Goal: Information Seeking & Learning: Learn about a topic

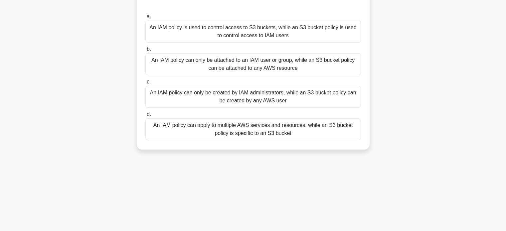
scroll to position [59, 0]
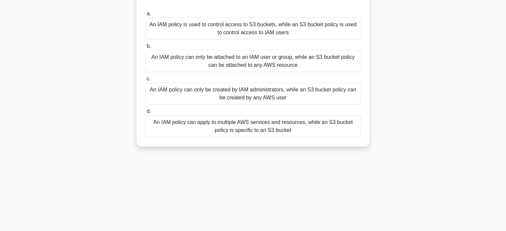
click at [221, 123] on div "An IAM policy can apply to multiple AWS services and resources, while an S3 buc…" at bounding box center [253, 127] width 216 height 22
click at [145, 114] on input "d. An IAM policy can apply to multiple AWS services and resources, while an S3 …" at bounding box center [145, 112] width 0 height 4
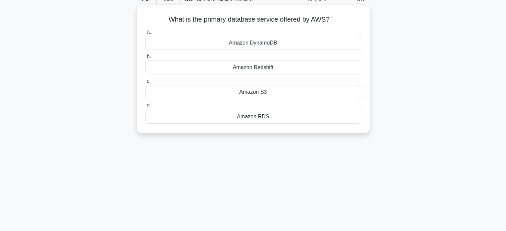
scroll to position [0, 0]
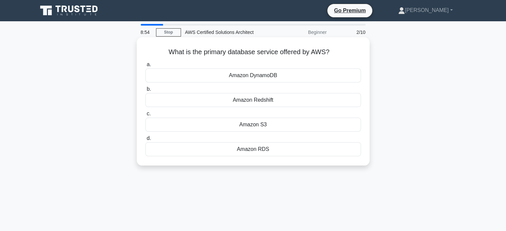
click at [261, 147] on div "Amazon RDS" at bounding box center [253, 149] width 216 height 14
click at [145, 141] on input "d. Amazon RDS" at bounding box center [145, 138] width 0 height 4
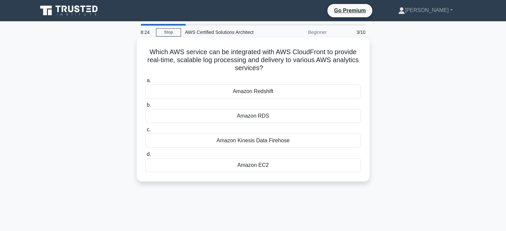
drag, startPoint x: 263, startPoint y: 71, endPoint x: 143, endPoint y: 45, distance: 122.5
click at [143, 45] on div "Which AWS service can be integrated with AWS CloudFront to provide real-time, s…" at bounding box center [253, 109] width 228 height 139
copy h5 "Which AWS service can be integrated with AWS CloudFront to provide real-time, s…"
click at [237, 142] on div "Amazon Kinesis Data Firehose" at bounding box center [253, 141] width 216 height 14
click at [145, 132] on input "c. Amazon Kinesis Data Firehose" at bounding box center [145, 130] width 0 height 4
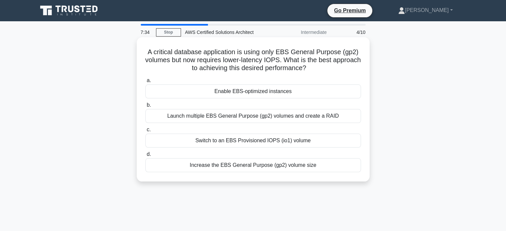
click at [237, 140] on div "Switch to an EBS Provisioned IOPS (io1) volume" at bounding box center [253, 141] width 216 height 14
click at [145, 132] on input "c. Switch to an EBS Provisioned IOPS (io1) volume" at bounding box center [145, 130] width 0 height 4
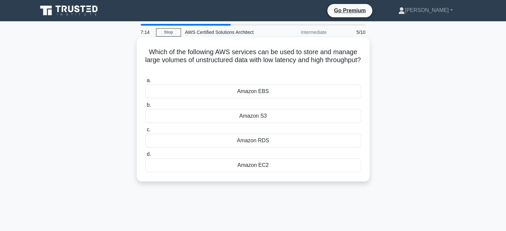
click at [261, 90] on div "Amazon EBS" at bounding box center [253, 92] width 216 height 14
click at [145, 83] on input "a. Amazon EBS" at bounding box center [145, 81] width 0 height 4
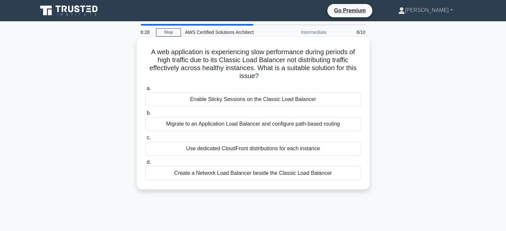
drag, startPoint x: 330, startPoint y: 174, endPoint x: 144, endPoint y: 44, distance: 226.9
click at [144, 44] on div "A web application is experiencing slow performance during periods of high traff…" at bounding box center [253, 113] width 228 height 147
copy div "A web application is experiencing slow performance during periods of high traff…"
click at [153, 121] on div "Migrate to an Application Load Balancer and configure path-based routing" at bounding box center [253, 124] width 216 height 14
click at [145, 116] on input "b. Migrate to an Application Load Balancer and configure path-based routing" at bounding box center [145, 113] width 0 height 4
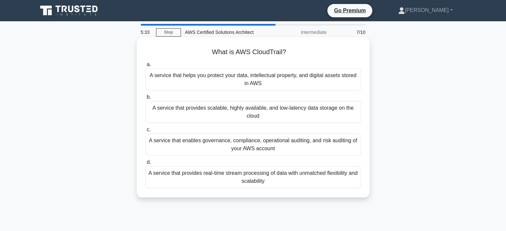
click at [238, 147] on div "A service that enables governance, compliance, operational auditing, and risk a…" at bounding box center [253, 145] width 216 height 22
click at [145, 132] on input "c. A service that enables governance, compliance, operational auditing, and ris…" at bounding box center [145, 130] width 0 height 4
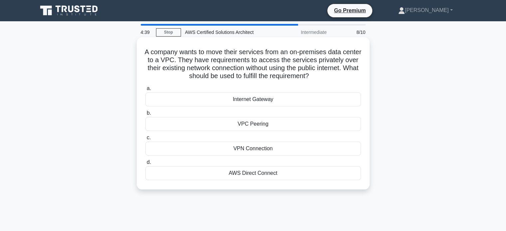
click at [247, 146] on div "VPN Connection" at bounding box center [253, 149] width 216 height 14
click at [145, 140] on input "c. VPN Connection" at bounding box center [145, 138] width 0 height 4
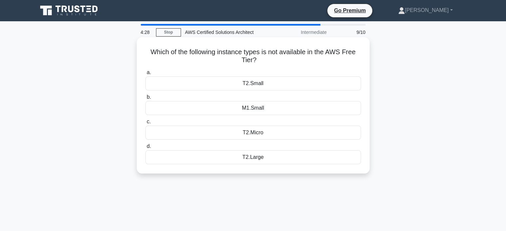
click at [246, 158] on div "T2.Large" at bounding box center [253, 157] width 216 height 14
click at [145, 149] on input "d. T2.Large" at bounding box center [145, 146] width 0 height 4
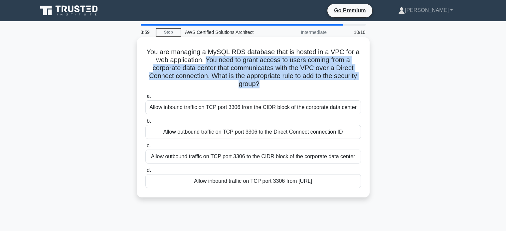
drag, startPoint x: 206, startPoint y: 60, endPoint x: 258, endPoint y: 85, distance: 57.8
click at [258, 85] on h5 "You are managing a MySQL RDS database that is hosted in a VPC for a web applica…" at bounding box center [253, 68] width 217 height 41
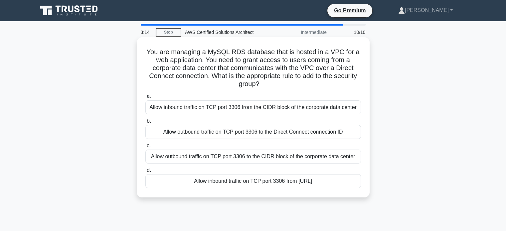
click at [280, 109] on div "Allow inbound traffic on TCP port 3306 from the CIDR block of the corporate dat…" at bounding box center [253, 108] width 216 height 14
click at [145, 99] on input "a. Allow inbound traffic on TCP port 3306 from the CIDR block of the corporate …" at bounding box center [145, 97] width 0 height 4
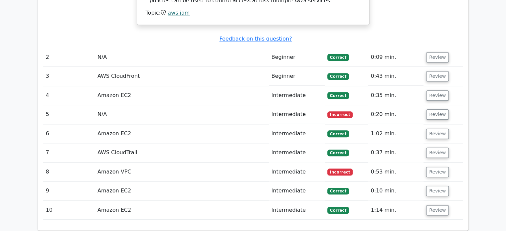
scroll to position [746, 0]
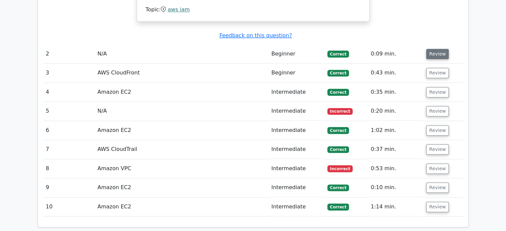
click at [433, 49] on button "Review" at bounding box center [437, 54] width 23 height 10
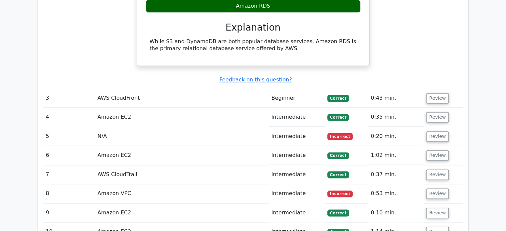
scroll to position [917, 0]
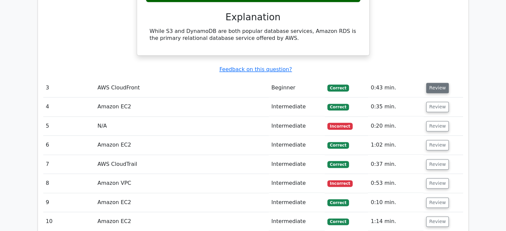
click at [437, 83] on button "Review" at bounding box center [437, 88] width 23 height 10
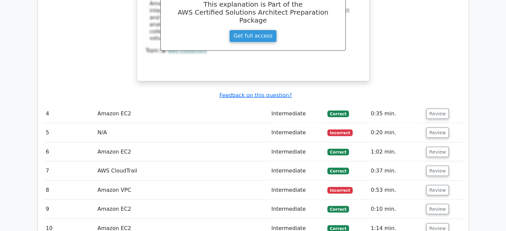
scroll to position [1212, 0]
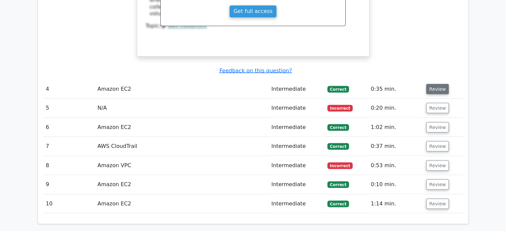
click at [433, 84] on button "Review" at bounding box center [437, 89] width 23 height 10
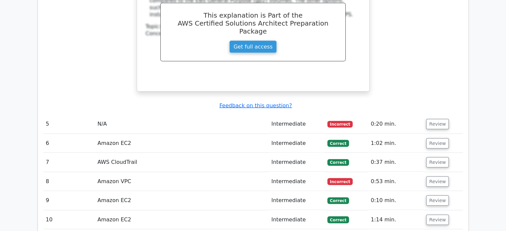
scroll to position [1487, 0]
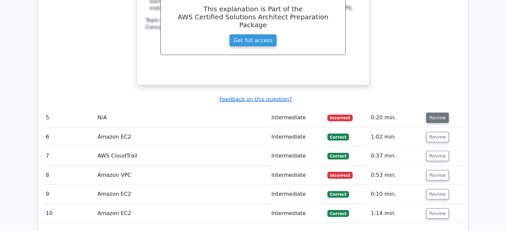
click at [435, 113] on button "Review" at bounding box center [437, 118] width 23 height 10
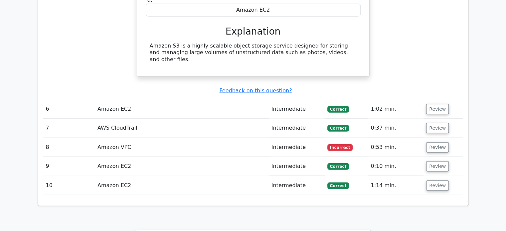
scroll to position [1742, 0]
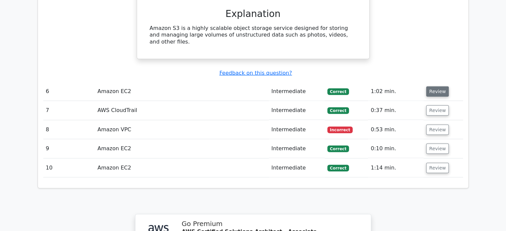
click at [433, 87] on button "Review" at bounding box center [437, 92] width 23 height 10
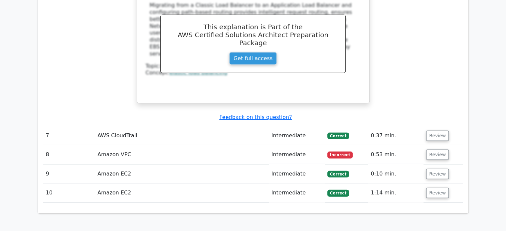
scroll to position [2005, 0]
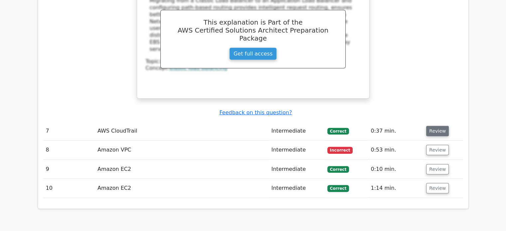
click at [438, 126] on button "Review" at bounding box center [437, 131] width 23 height 10
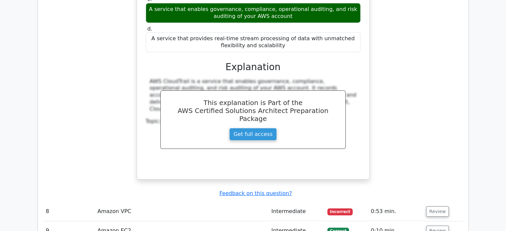
scroll to position [2250, 0]
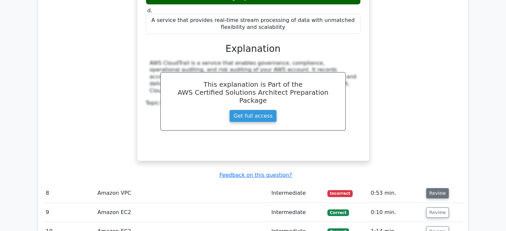
click at [438, 188] on button "Review" at bounding box center [437, 193] width 23 height 10
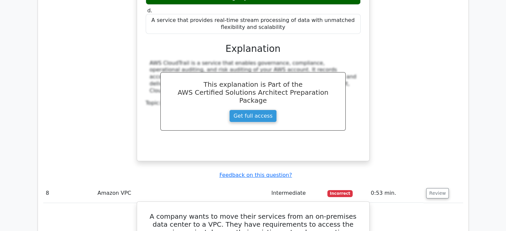
click at [298, 213] on h5 "A company wants to move their services from an on-premises data center to a VPC…" at bounding box center [253, 233] width 216 height 40
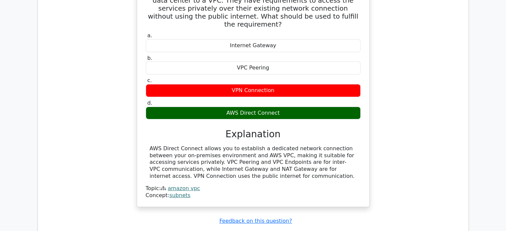
scroll to position [2485, 0]
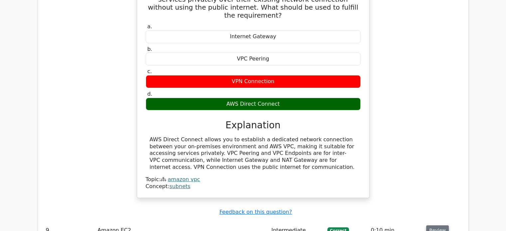
click at [434, 226] on button "Review" at bounding box center [437, 231] width 23 height 10
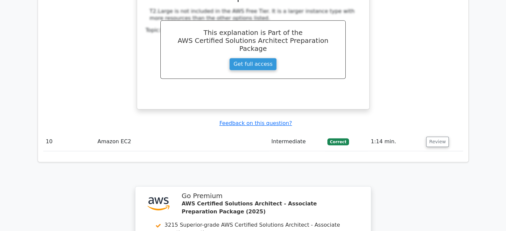
scroll to position [2868, 0]
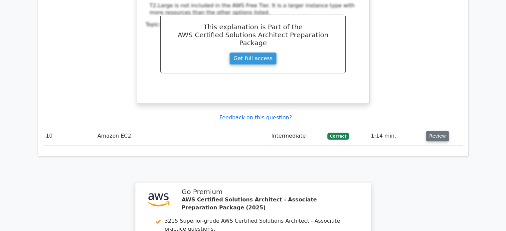
click at [431, 131] on button "Review" at bounding box center [437, 136] width 23 height 10
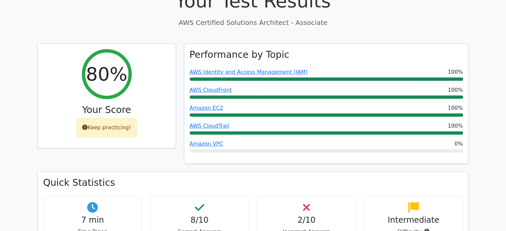
scroll to position [238, 0]
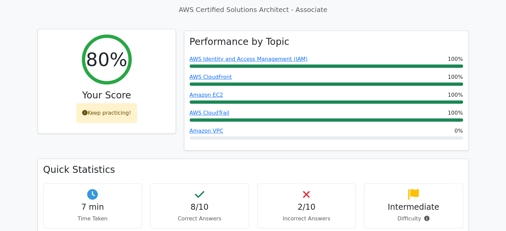
click at [106, 104] on div "Keep practicing!" at bounding box center [107, 113] width 60 height 19
